Goal: Task Accomplishment & Management: Use online tool/utility

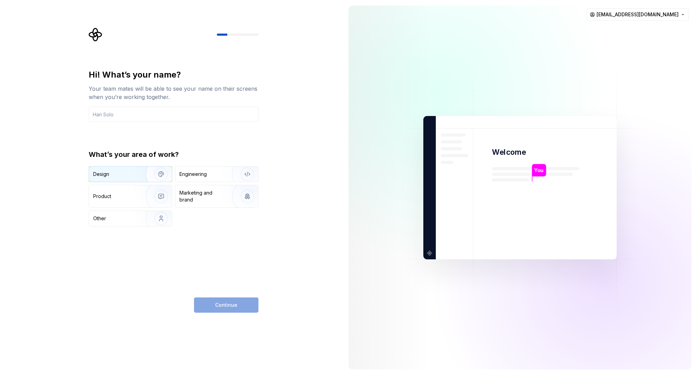
click at [127, 173] on div "Design" at bounding box center [115, 174] width 44 height 7
click at [123, 195] on div "Product" at bounding box center [116, 196] width 46 height 7
click at [134, 172] on img "button" at bounding box center [156, 174] width 44 height 46
click at [157, 116] on input "text" at bounding box center [174, 114] width 170 height 15
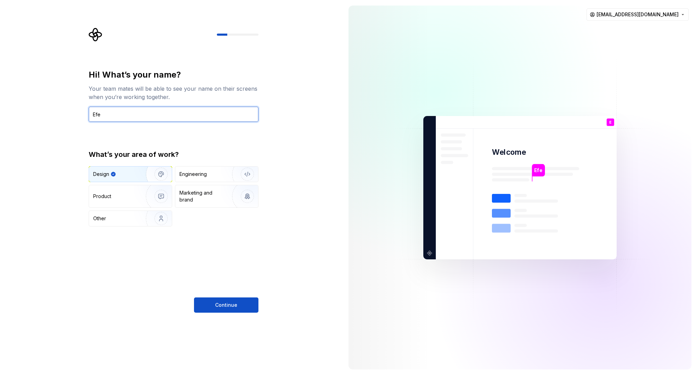
type input "Efe"
click at [227, 252] on div "Hi! What’s your name? Your team mates will be able to see your name on their sc…" at bounding box center [174, 191] width 170 height 244
click at [234, 304] on span "Continue" at bounding box center [226, 305] width 22 height 7
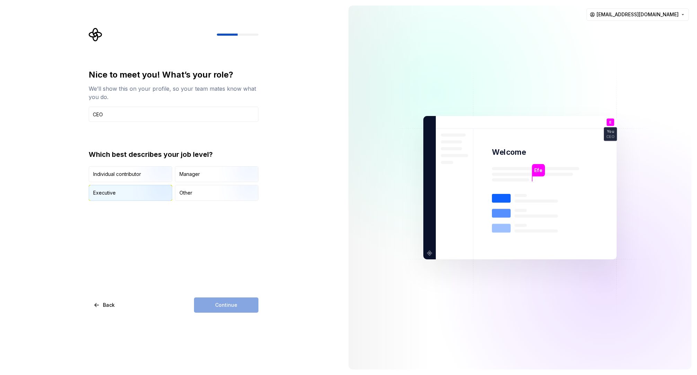
type input "CEO"
click at [141, 190] on img "button" at bounding box center [155, 201] width 44 height 46
click at [237, 303] on button "Continue" at bounding box center [226, 305] width 64 height 15
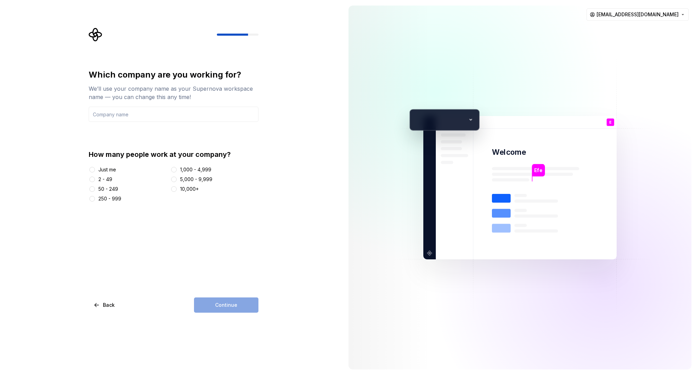
click at [113, 167] on div "Just me" at bounding box center [107, 169] width 18 height 7
click at [95, 167] on button "Just me" at bounding box center [92, 170] width 6 height 6
click at [125, 113] on input "text" at bounding box center [174, 114] width 170 height 15
type input "T"
type input "PARE"
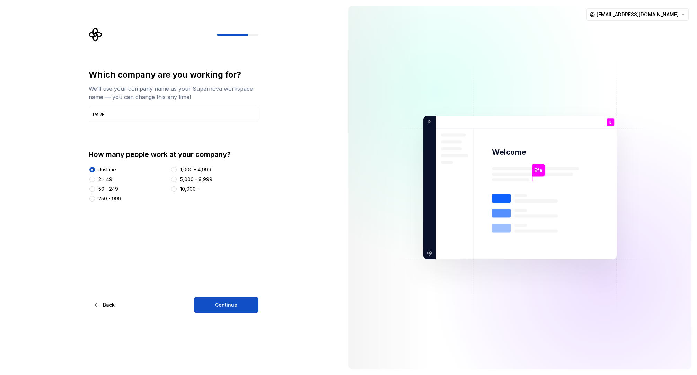
click at [240, 288] on div "Which company are you working for? We’ll use your company name as your Supernov…" at bounding box center [174, 191] width 170 height 244
click at [225, 308] on span "Continue" at bounding box center [226, 305] width 22 height 7
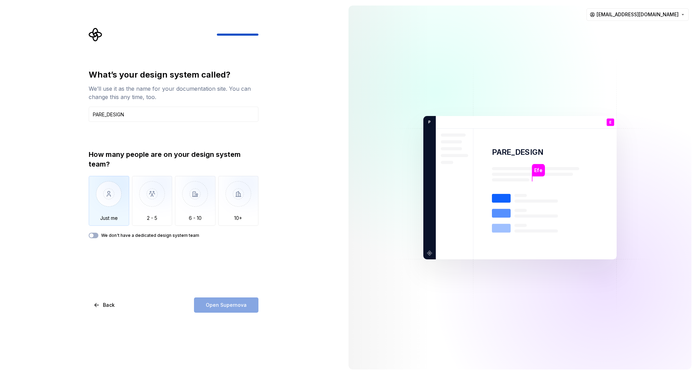
type input "PARE_DESIGN"
click at [110, 207] on img "button" at bounding box center [109, 199] width 41 height 46
click at [225, 305] on span "Open Supernova" at bounding box center [226, 305] width 41 height 7
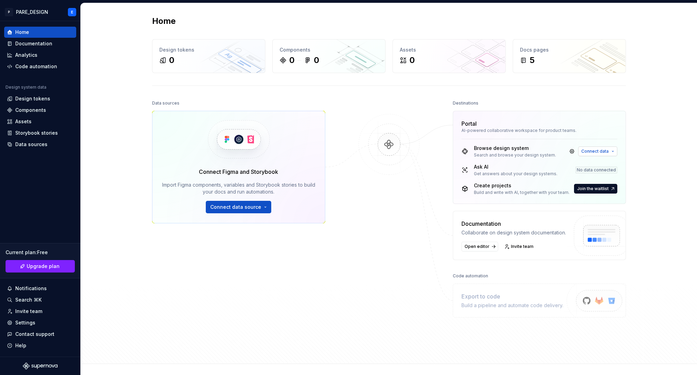
click at [595, 149] on span "Connect data" at bounding box center [595, 152] width 27 height 6
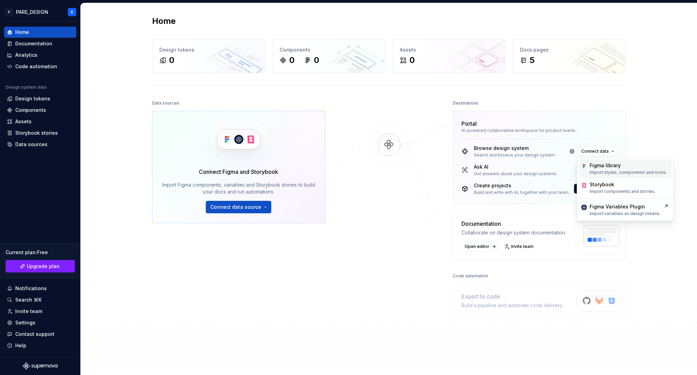
click at [623, 171] on p "Import styles, components and icons." at bounding box center [628, 173] width 77 height 6
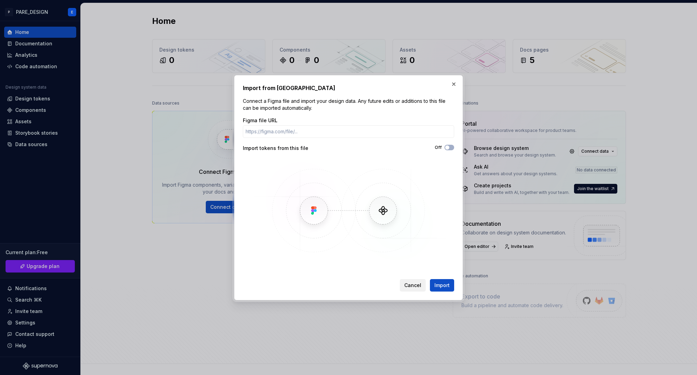
click at [412, 285] on span "Cancel" at bounding box center [412, 285] width 17 height 7
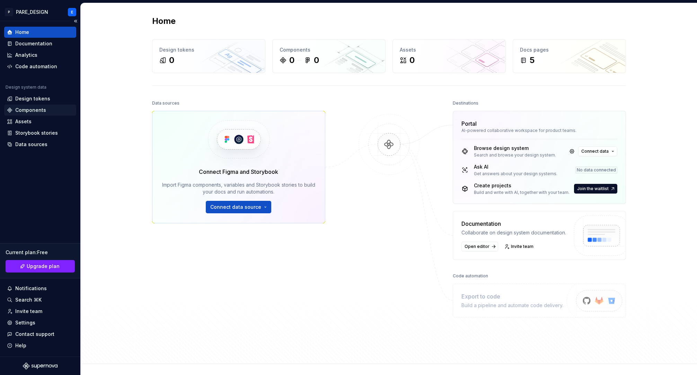
click at [30, 110] on div "Components" at bounding box center [30, 110] width 31 height 7
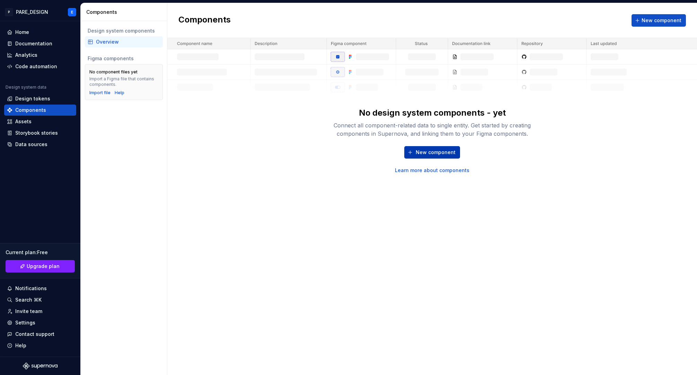
click at [442, 154] on span "New component" at bounding box center [436, 152] width 40 height 7
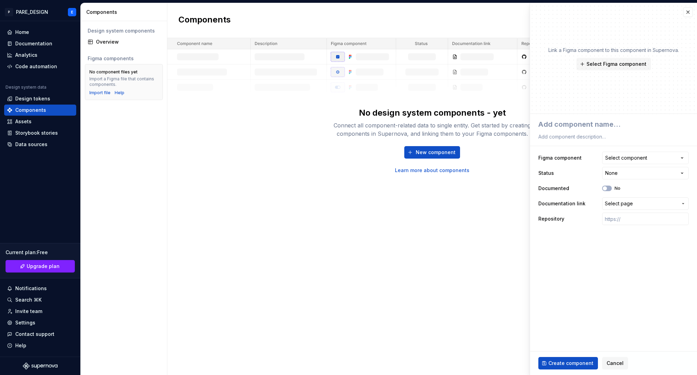
type textarea "*"
click at [635, 160] on div "Select component" at bounding box center [626, 158] width 42 height 7
click at [635, 160] on html "**********" at bounding box center [348, 187] width 697 height 375
click at [686, 11] on button "button" at bounding box center [688, 12] width 10 height 10
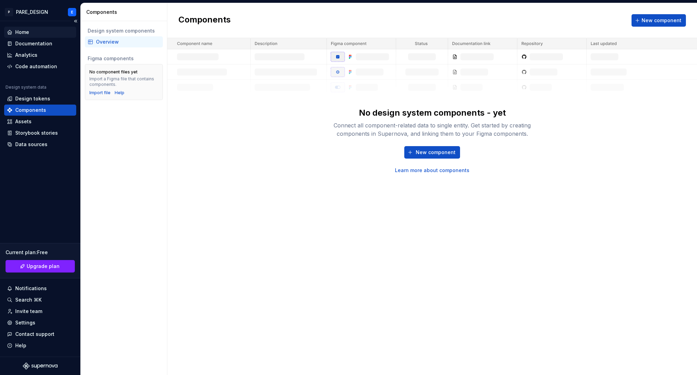
click at [20, 30] on div "Home" at bounding box center [22, 32] width 14 height 7
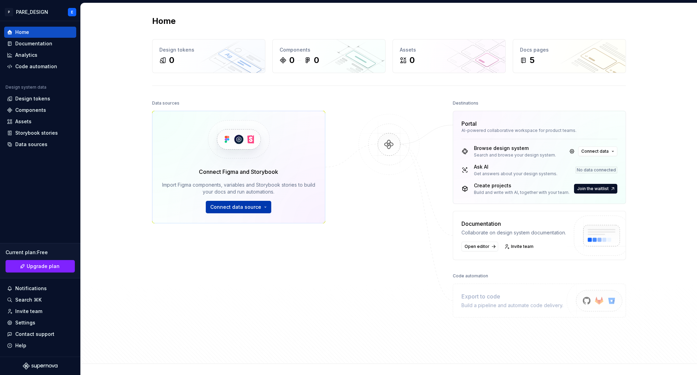
click at [236, 207] on span "Connect data source" at bounding box center [235, 207] width 51 height 7
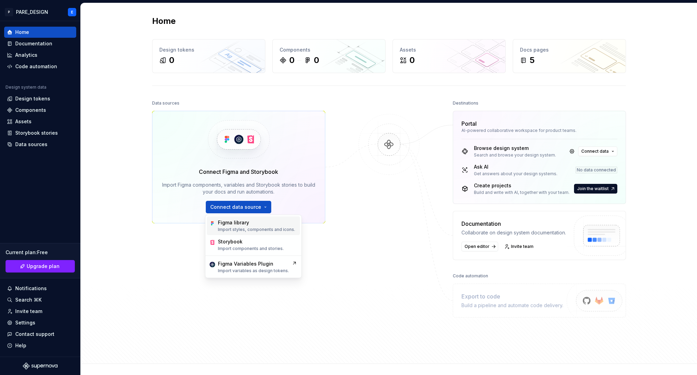
click at [261, 230] on p "Import styles, components and icons." at bounding box center [256, 230] width 77 height 6
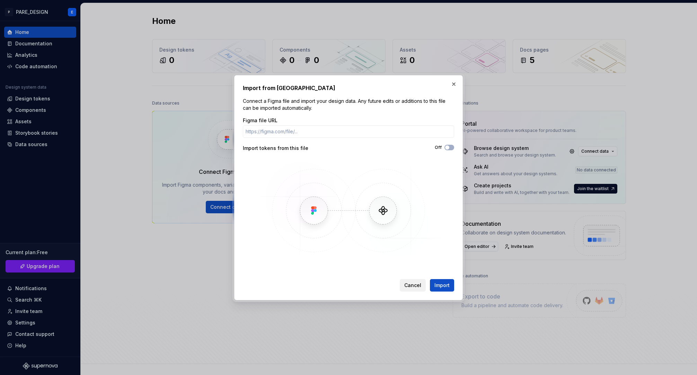
click at [412, 287] on span "Cancel" at bounding box center [412, 285] width 17 height 7
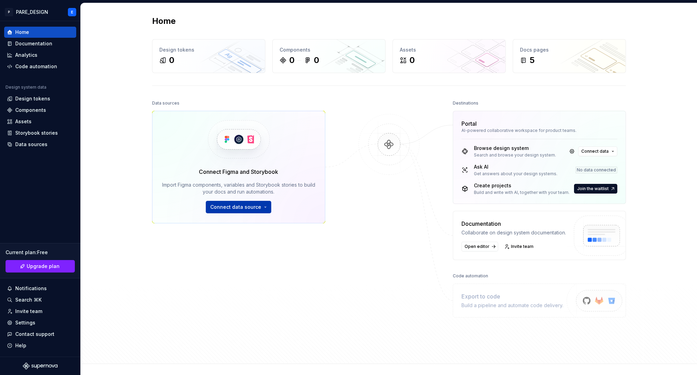
click at [230, 210] on span "Connect data source" at bounding box center [235, 207] width 51 height 7
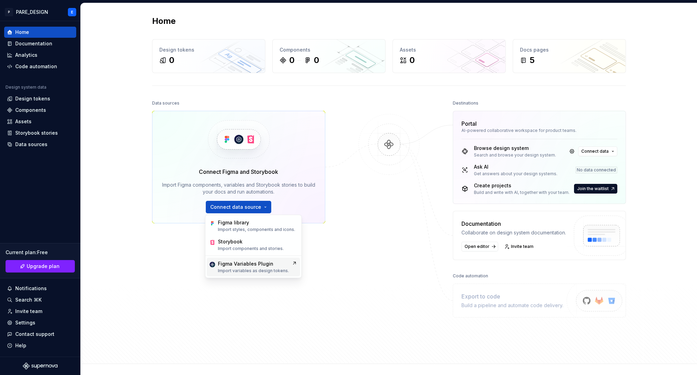
click at [271, 269] on p "Import variables as design tokens." at bounding box center [253, 271] width 71 height 6
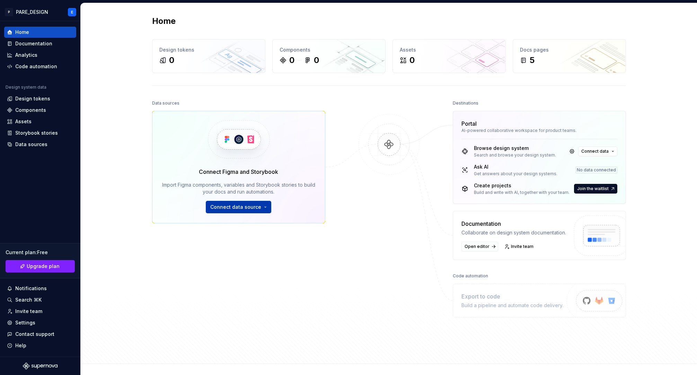
click at [234, 208] on span "Connect data source" at bounding box center [235, 207] width 51 height 7
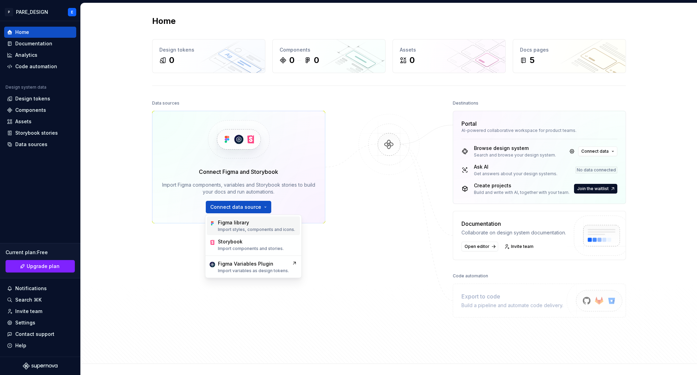
click at [248, 227] on p "Import styles, components and icons." at bounding box center [256, 230] width 77 height 6
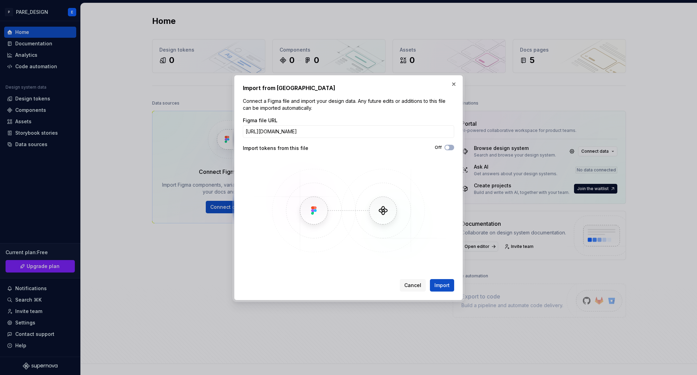
scroll to position [0, 58]
type input "[URL][DOMAIN_NAME]"
click at [445, 285] on span "Import" at bounding box center [442, 285] width 15 height 7
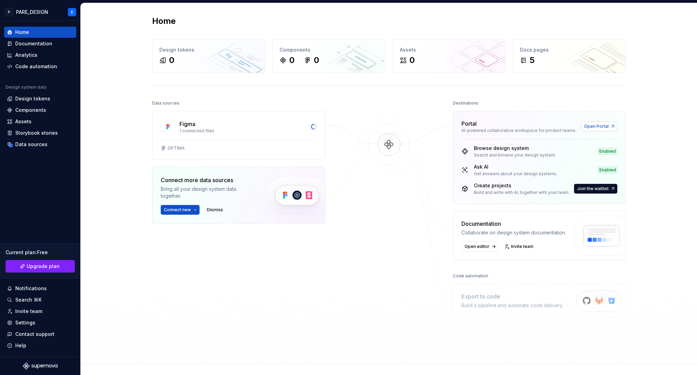
click at [596, 126] on span "Open Portal" at bounding box center [596, 127] width 25 height 6
